Goal: Task Accomplishment & Management: Manage account settings

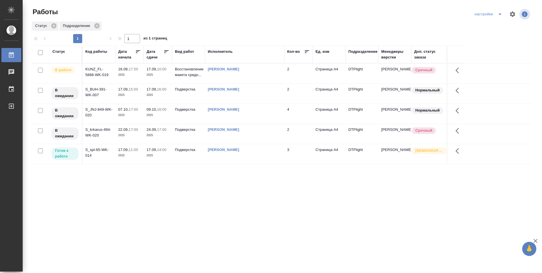
click at [237, 147] on div "[PERSON_NAME]" at bounding box center [245, 150] width 74 height 6
click at [232, 151] on link "[PERSON_NAME]" at bounding box center [223, 149] width 31 height 4
click at [168, 155] on p "2025" at bounding box center [158, 156] width 23 height 6
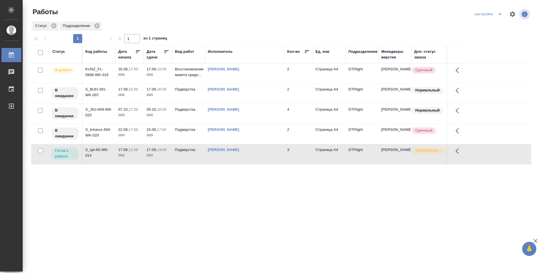
click at [167, 154] on p "2025" at bounding box center [158, 156] width 23 height 6
click at [166, 154] on p "2025" at bounding box center [158, 156] width 23 height 6
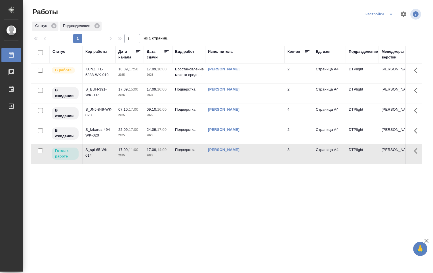
click at [169, 73] on p "2025" at bounding box center [158, 75] width 23 height 6
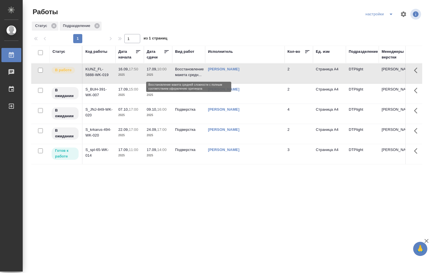
click at [176, 74] on p "Восстановление макета средн..." at bounding box center [188, 71] width 27 height 11
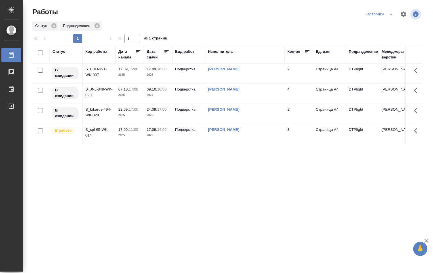
click at [164, 136] on p "2025" at bounding box center [158, 135] width 23 height 6
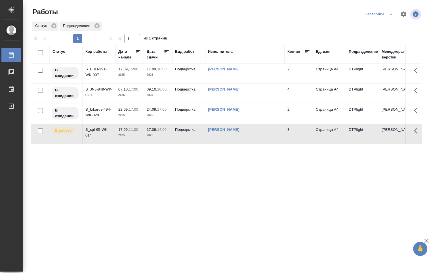
click at [164, 137] on p "2025" at bounding box center [158, 135] width 23 height 6
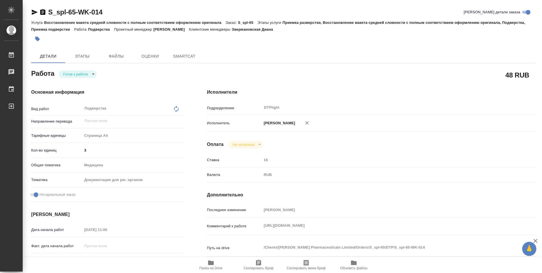
type textarea "x"
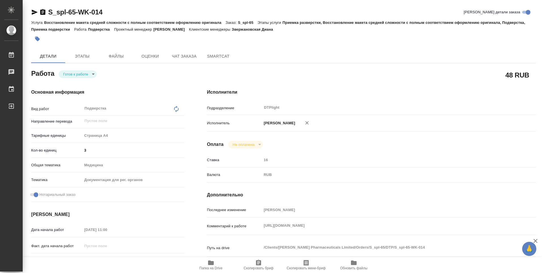
type textarea "x"
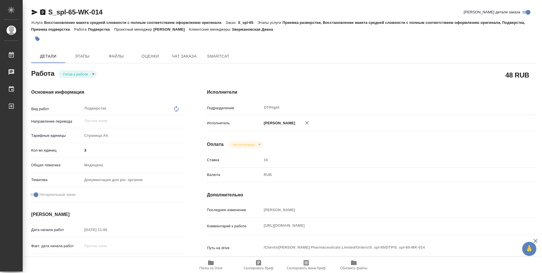
type textarea "x"
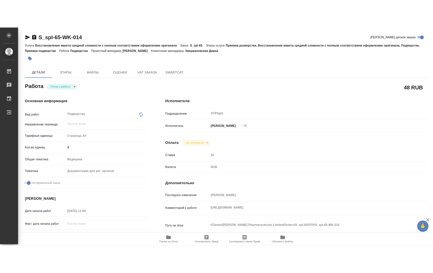
scroll to position [85, 0]
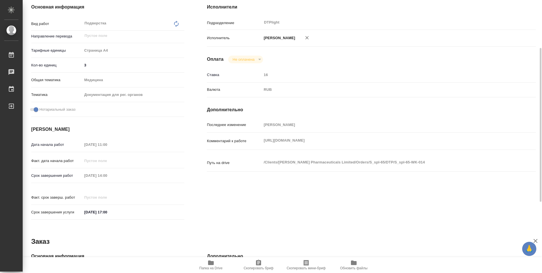
click at [214, 264] on span "Папка на Drive" at bounding box center [211, 264] width 41 height 11
type textarea "x"
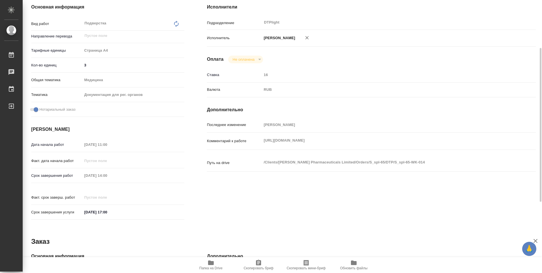
type textarea "x"
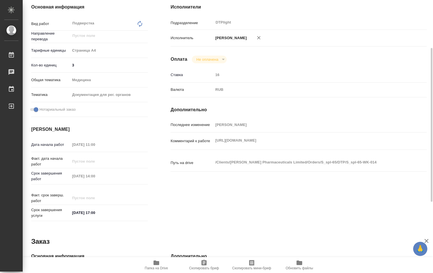
type textarea "x"
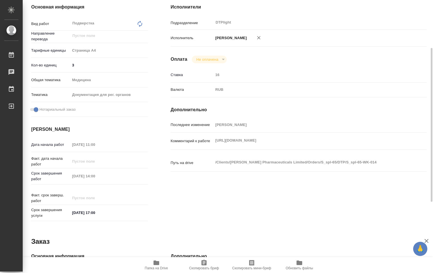
scroll to position [0, 0]
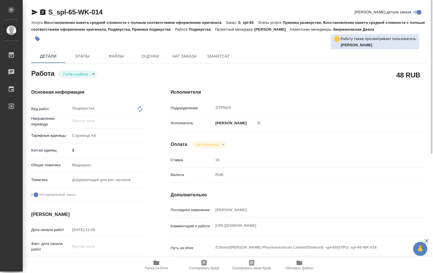
click at [93, 76] on body "🙏 .cls-1 fill:#fff; AWATERA Ovechkina Darya Работы 0 Чаты График Выйти S_spl-65…" at bounding box center [216, 136] width 433 height 273
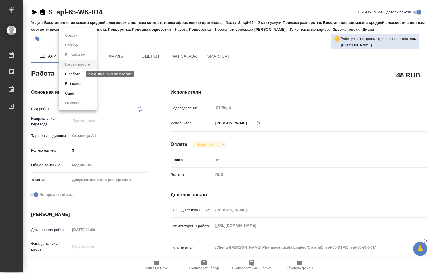
click at [78, 75] on button "В работе" at bounding box center [72, 74] width 19 height 6
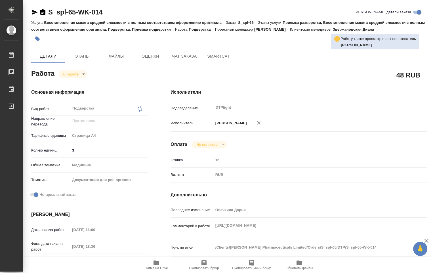
type textarea "x"
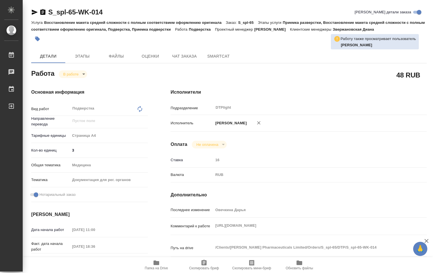
type textarea "x"
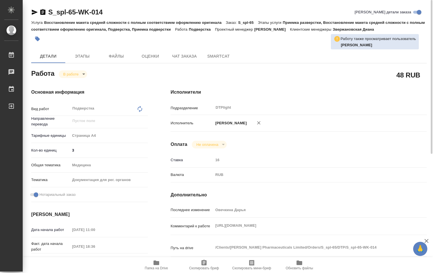
type textarea "x"
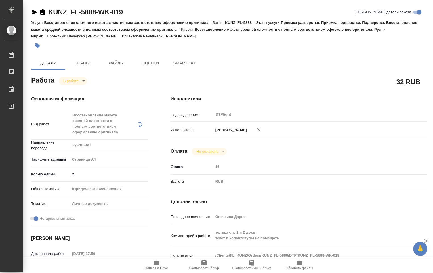
type textarea "x"
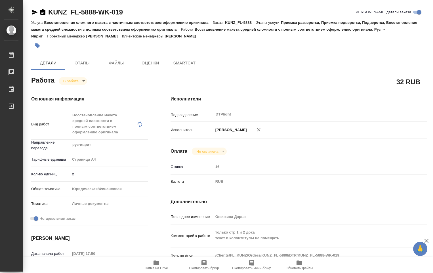
type textarea "x"
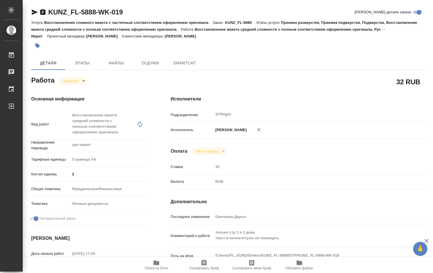
type textarea "x"
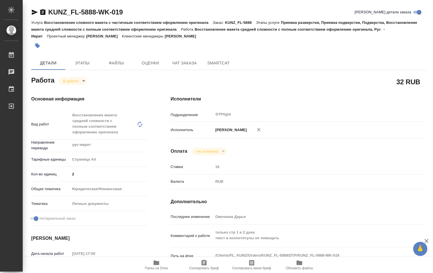
type textarea "x"
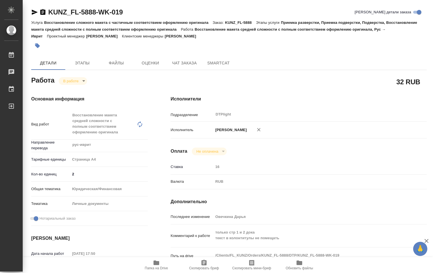
scroll to position [57, 0]
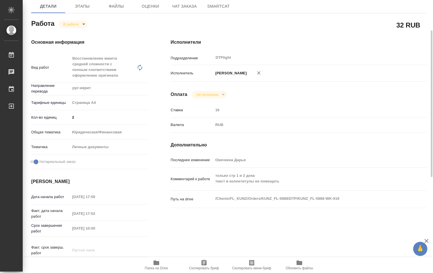
type textarea "x"
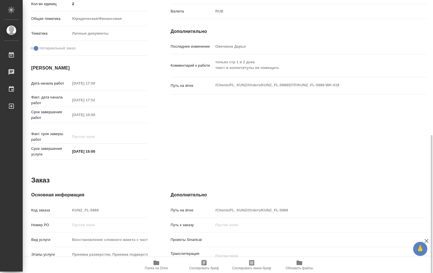
scroll to position [199, 0]
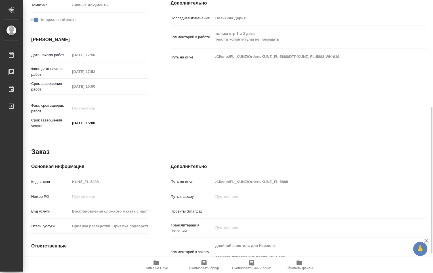
click at [159, 267] on span "Папка на Drive" at bounding box center [156, 268] width 23 height 4
type textarea "x"
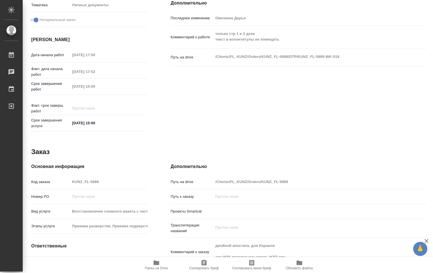
type textarea "x"
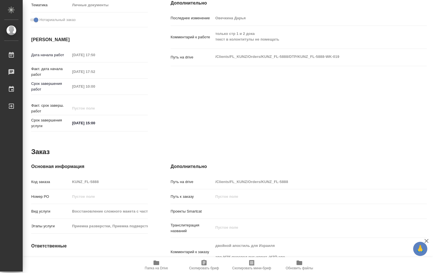
type textarea "x"
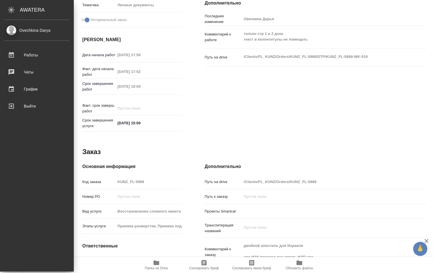
type textarea "x"
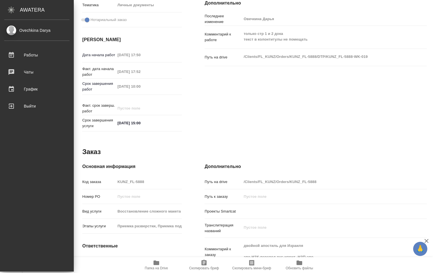
type textarea "x"
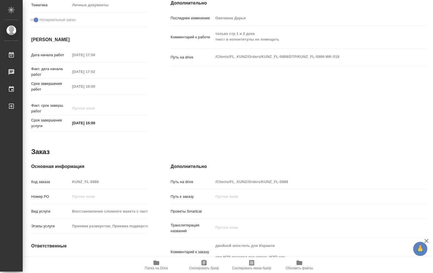
type textarea "x"
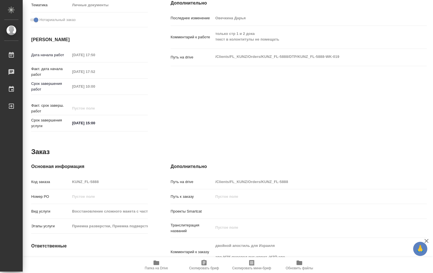
type textarea "x"
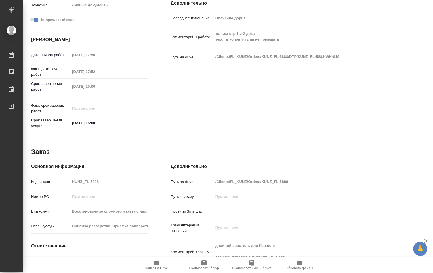
type textarea "x"
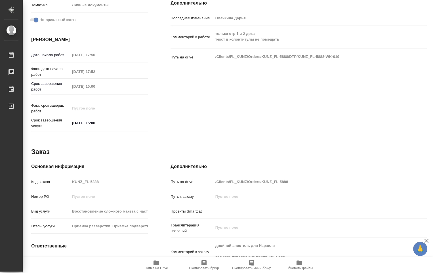
type textarea "x"
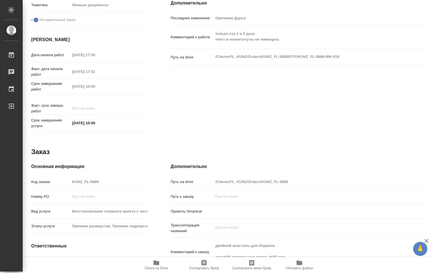
type textarea "x"
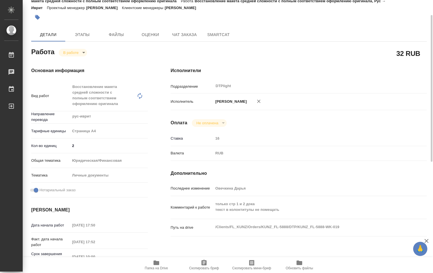
scroll to position [57, 0]
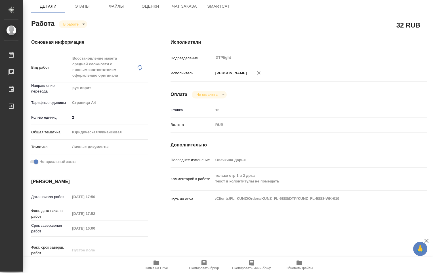
type textarea "x"
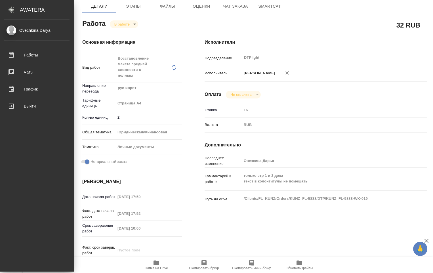
type textarea "x"
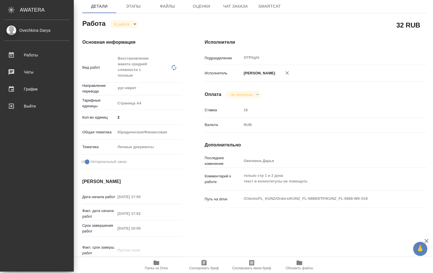
type textarea "x"
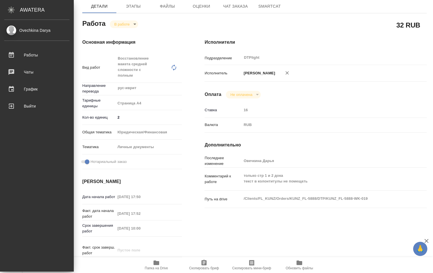
type textarea "x"
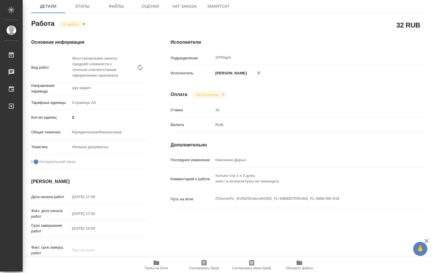
scroll to position [85, 0]
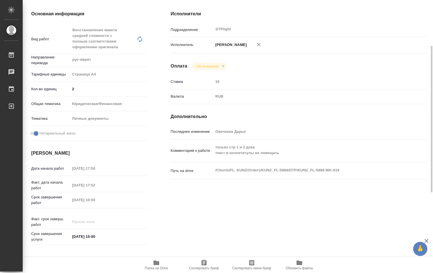
type textarea "x"
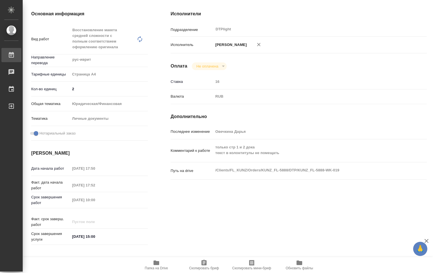
type textarea "x"
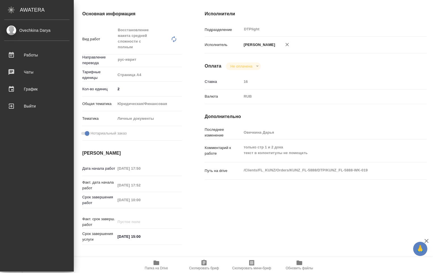
type textarea "x"
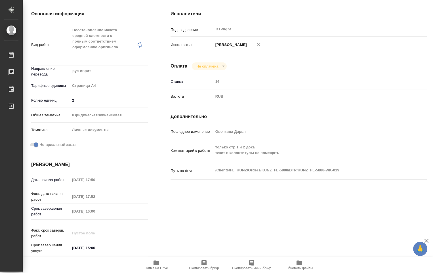
type textarea "x"
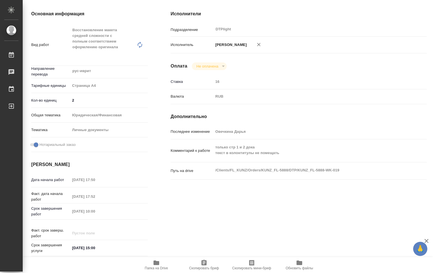
type textarea "x"
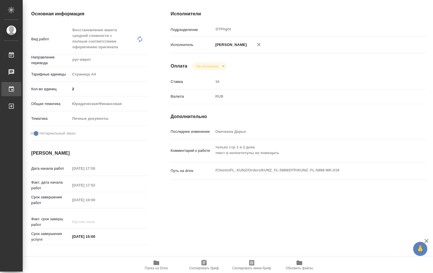
type textarea "x"
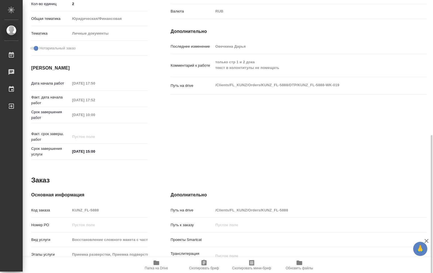
scroll to position [199, 0]
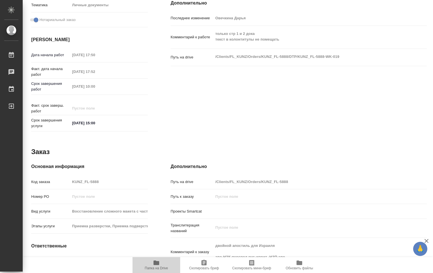
click at [155, 267] on span "Папка на Drive" at bounding box center [156, 268] width 23 height 4
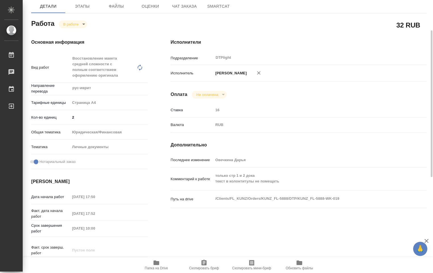
scroll to position [0, 0]
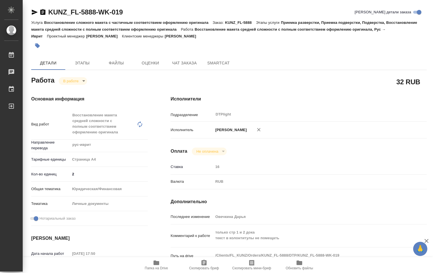
click at [83, 82] on body "🙏 .cls-1 fill:#fff; AWATERA Ovechkina Darya Работы 0 Чаты График Выйти KUNZ_FL-…" at bounding box center [216, 136] width 433 height 273
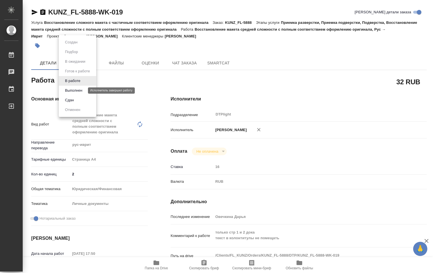
click at [74, 92] on button "Выполнен" at bounding box center [73, 90] width 21 height 6
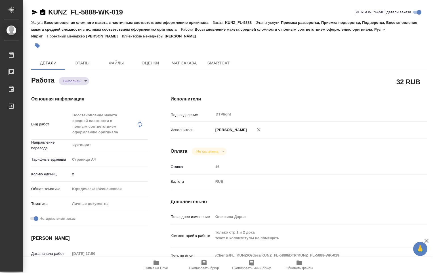
type textarea "x"
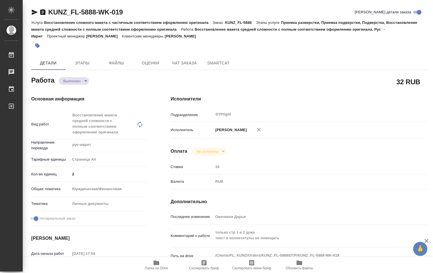
type textarea "x"
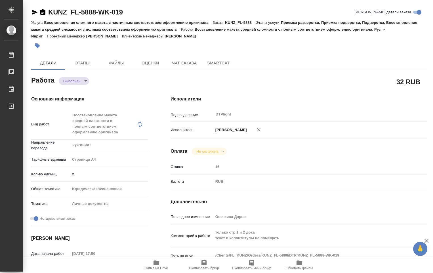
type textarea "x"
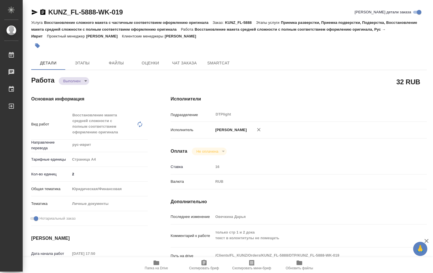
type textarea "x"
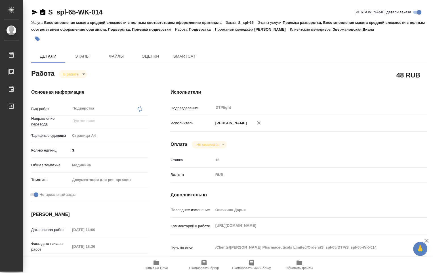
type textarea "x"
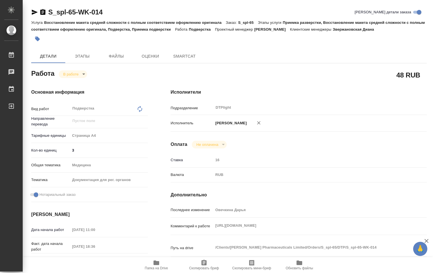
type textarea "x"
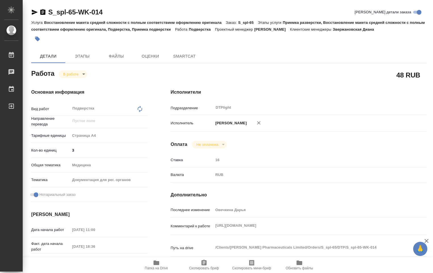
type textarea "x"
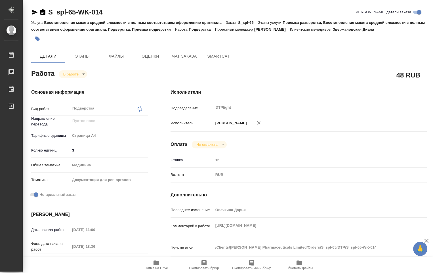
type textarea "x"
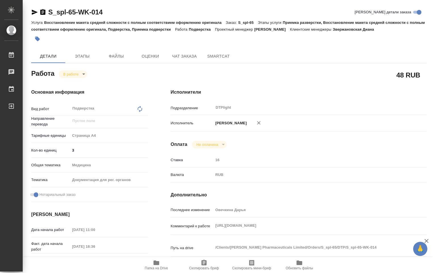
type textarea "x"
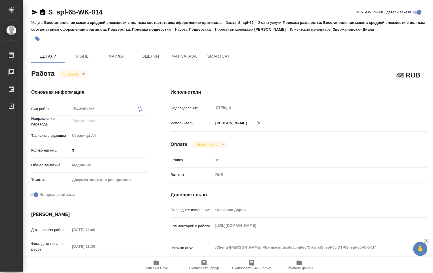
type textarea "x"
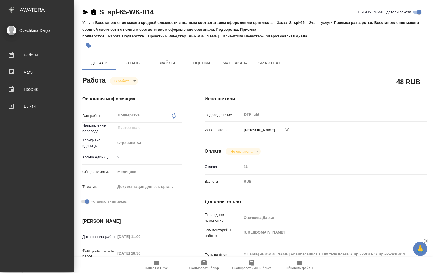
type textarea "x"
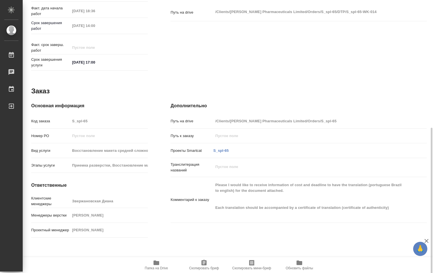
scroll to position [237, 0]
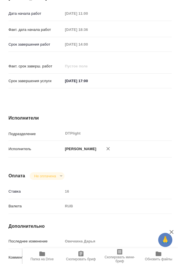
type textarea "x"
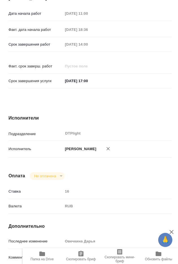
type textarea "x"
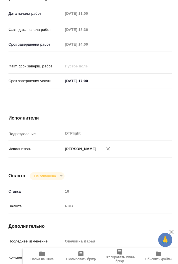
type textarea "x"
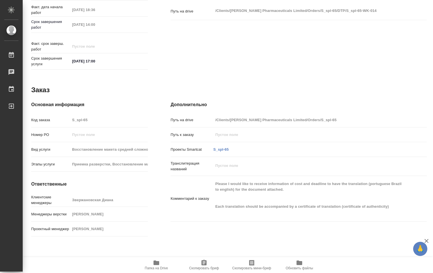
type textarea "x"
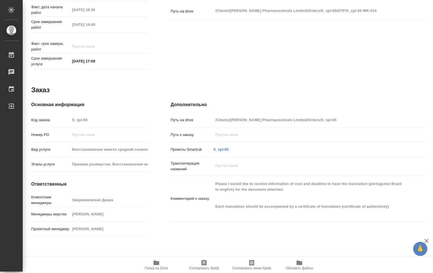
click at [161, 266] on span "Папка на Drive" at bounding box center [156, 268] width 23 height 4
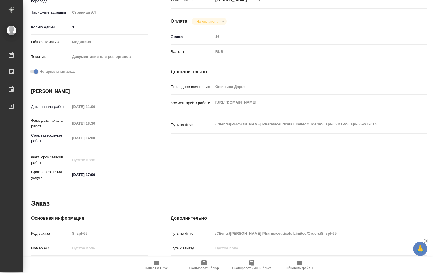
scroll to position [10, 0]
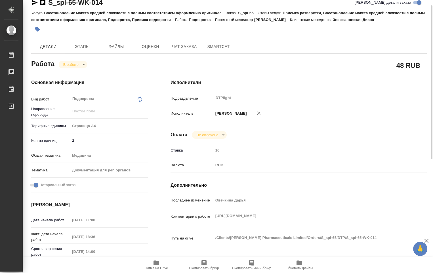
click at [83, 67] on body "🙏 .cls-1 fill:#fff; AWATERA Ovechkina Darya Работы 0 Чаты График Выйти S_spl-65…" at bounding box center [216, 136] width 433 height 273
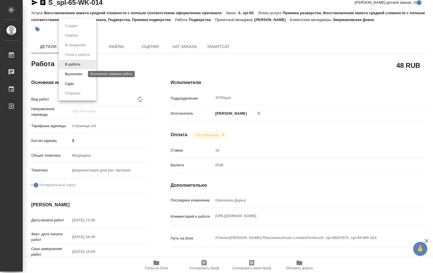
click at [79, 75] on button "Выполнен" at bounding box center [73, 74] width 21 height 6
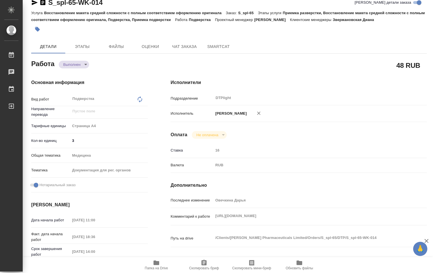
type textarea "x"
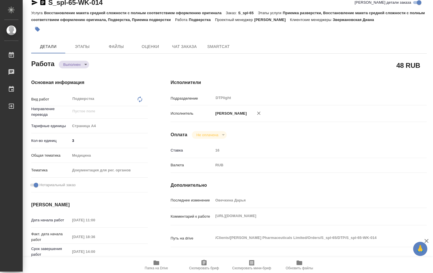
type textarea "x"
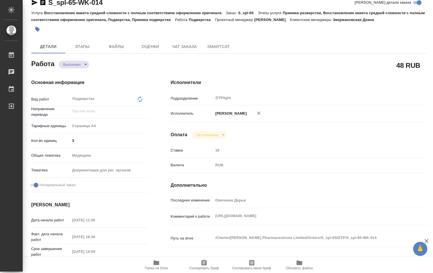
type textarea "x"
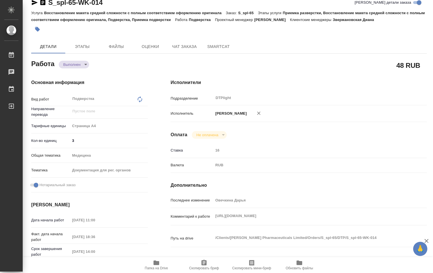
type textarea "x"
